Goal: Transaction & Acquisition: Purchase product/service

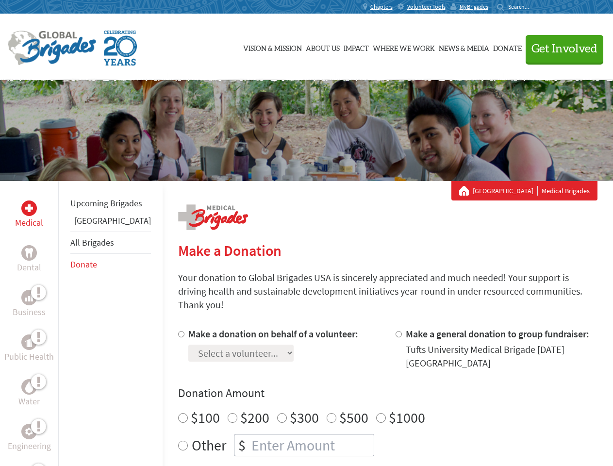
click at [536, 7] on div "Search for:" at bounding box center [516, 7] width 39 height 8
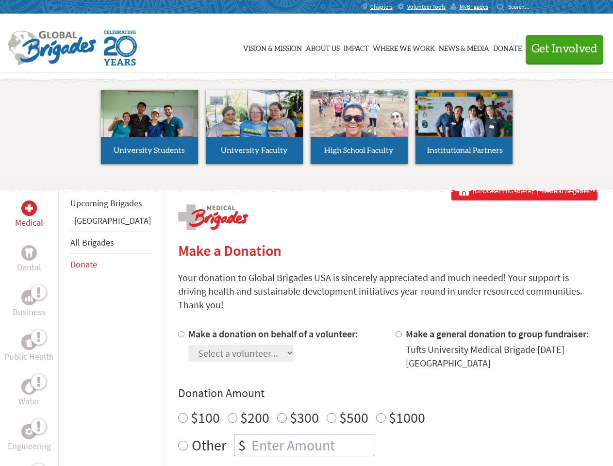
click at [560, 49] on span "Get Involved" at bounding box center [564, 49] width 66 height 12
click at [307, 131] on li "High School Faculty" at bounding box center [359, 127] width 105 height 89
click at [64, 323] on div "Upcoming Brigades Belize All Brigades Donate" at bounding box center [110, 414] width 104 height 466
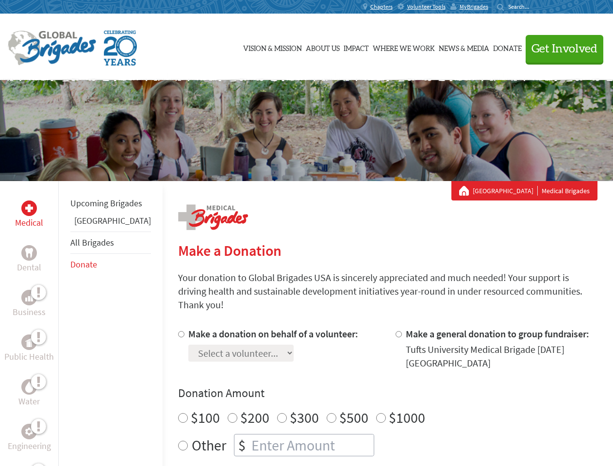
click at [389, 408] on label "$1000" at bounding box center [407, 417] width 36 height 18
click at [376, 413] on input "$1000" at bounding box center [381, 418] width 10 height 10
radio input "true"
click at [178, 331] on input "Make a donation on behalf of a volunteer:" at bounding box center [181, 334] width 6 height 6
radio input "true"
